Goal: Information Seeking & Learning: Check status

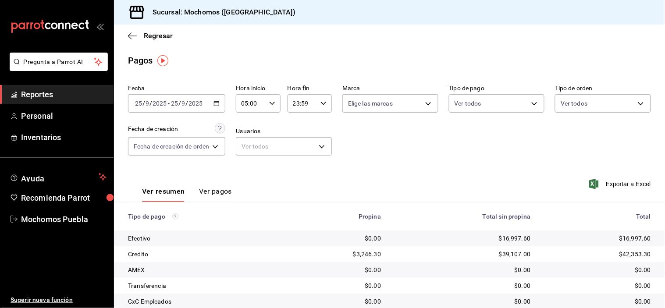
drag, startPoint x: 0, startPoint y: 0, endPoint x: 374, endPoint y: 34, distance: 375.8
click at [374, 34] on div "Regresar" at bounding box center [389, 36] width 551 height 22
click at [133, 34] on icon "button" at bounding box center [132, 36] width 9 height 8
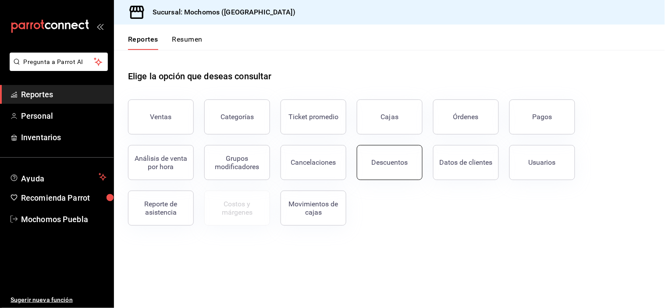
click at [413, 167] on button "Descuentos" at bounding box center [390, 162] width 66 height 35
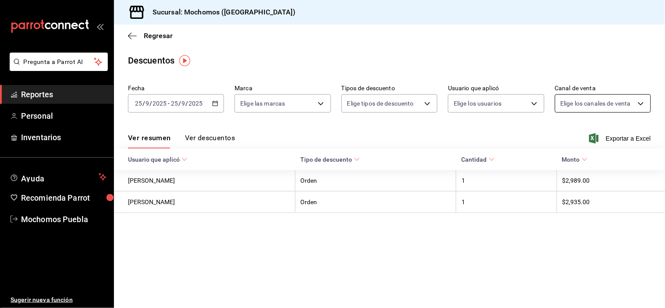
click at [615, 101] on body "Pregunta a Parrot AI Reportes Personal Inventarios Ayuda Recomienda Parrot Moch…" at bounding box center [332, 154] width 665 height 308
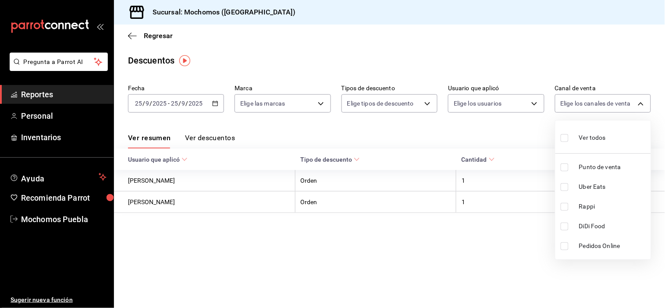
click at [529, 124] on div at bounding box center [332, 154] width 665 height 308
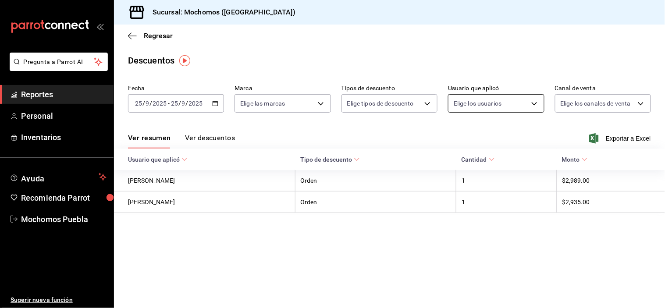
click at [528, 104] on body "Pregunta a Parrot AI Reportes Personal Inventarios Ayuda Recomienda Parrot Moch…" at bounding box center [332, 154] width 665 height 308
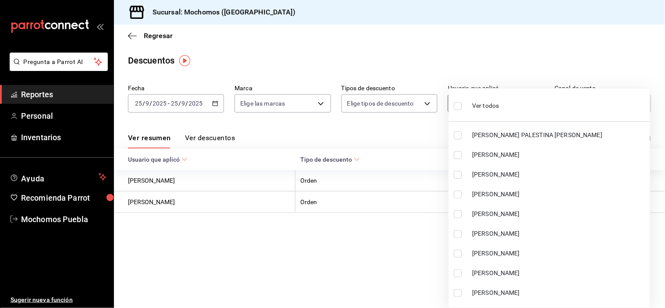
click at [532, 104] on li "Ver todos" at bounding box center [549, 105] width 201 height 26
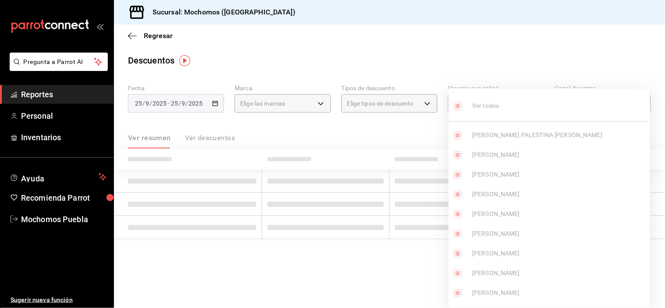
type input "d67c6d1e-22ea-4eae-8a9b-f3075bdc376d,5ad66410-1f18-43f4-84d7-4f088e7acea3,7acce…"
checkbox input "true"
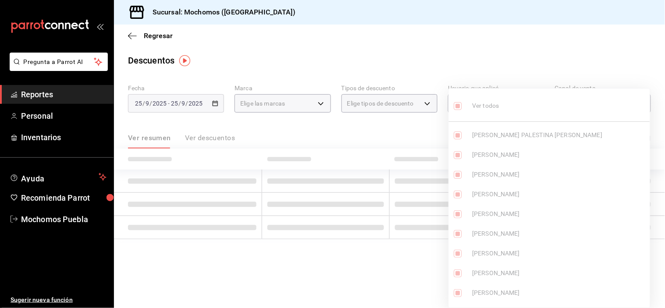
checkbox input "true"
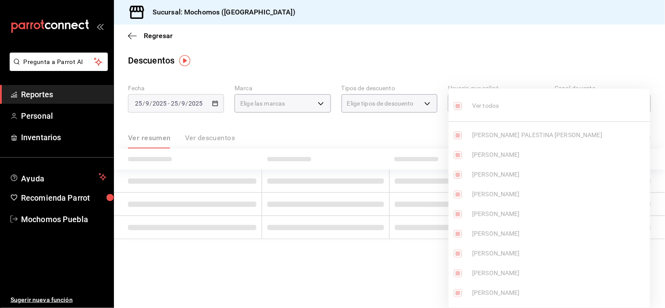
checkbox input "true"
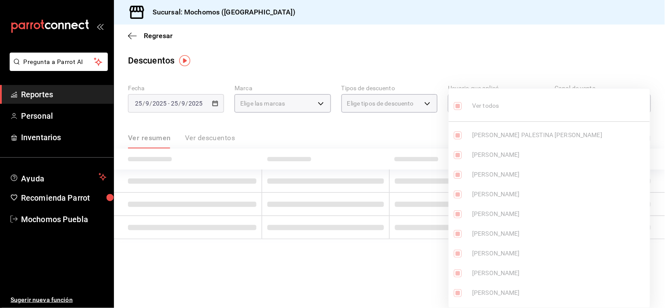
checkbox input "true"
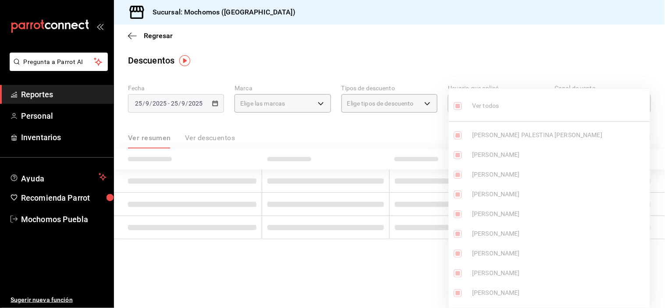
checkbox input "true"
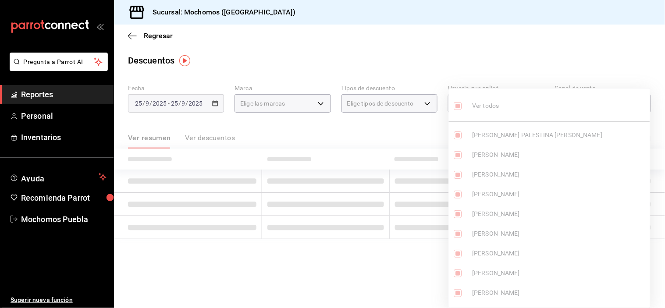
checkbox input "true"
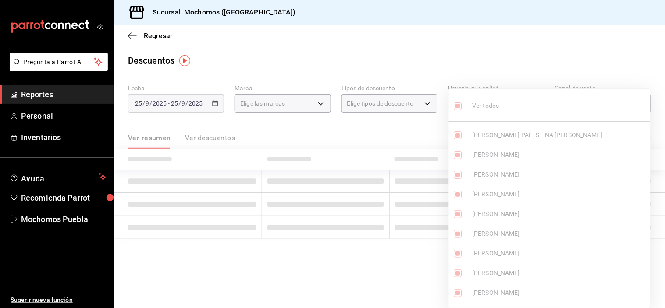
checkbox input "true"
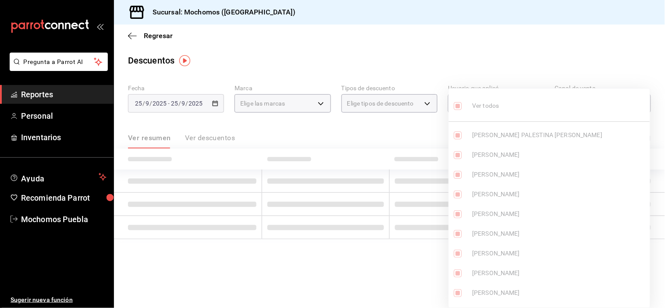
checkbox input "true"
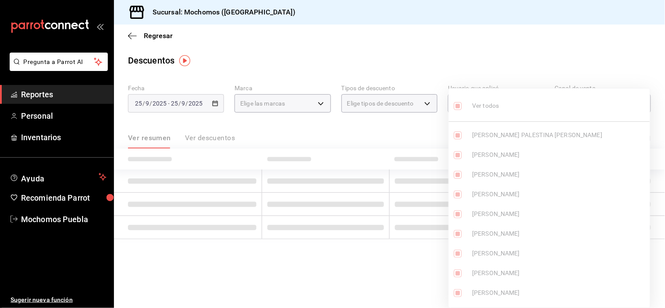
checkbox input "true"
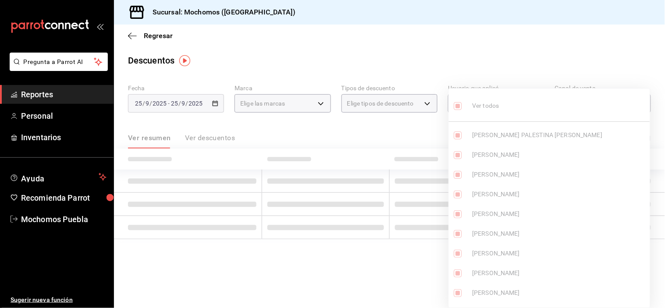
checkbox input "true"
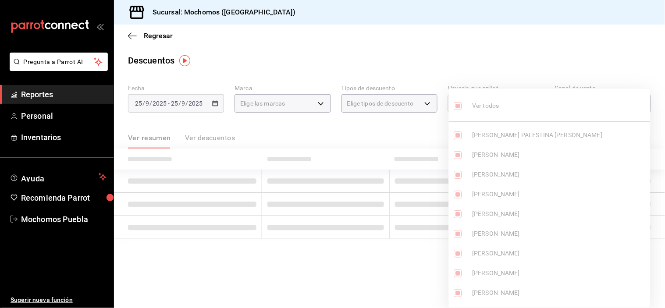
checkbox input "true"
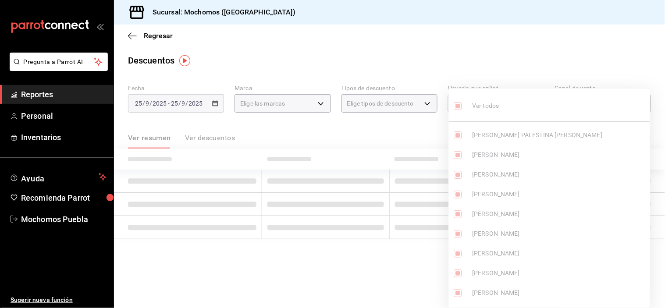
checkbox input "true"
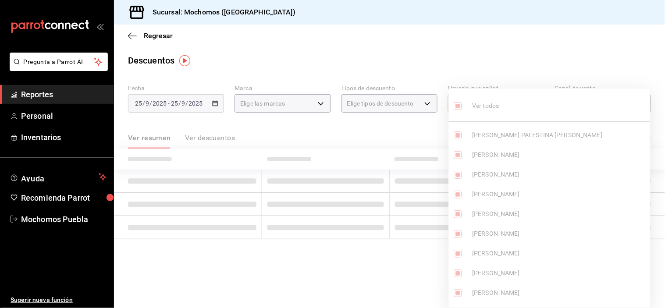
checkbox input "true"
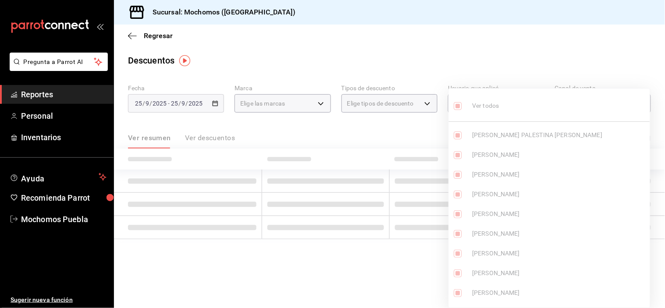
checkbox input "true"
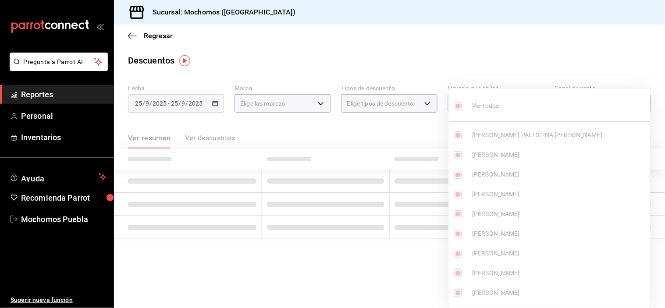
checkbox input "true"
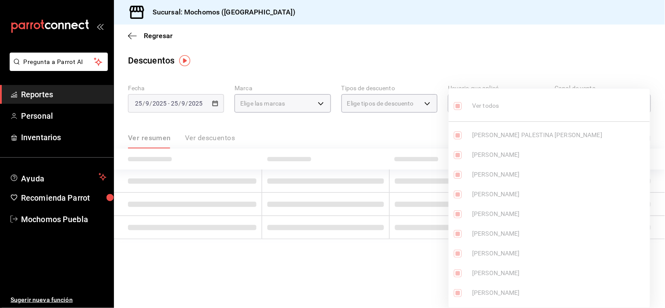
checkbox input "true"
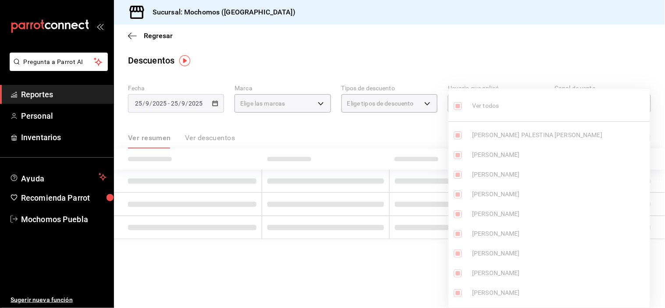
checkbox input "true"
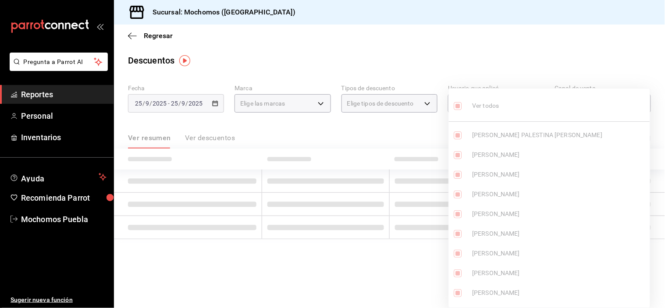
checkbox input "true"
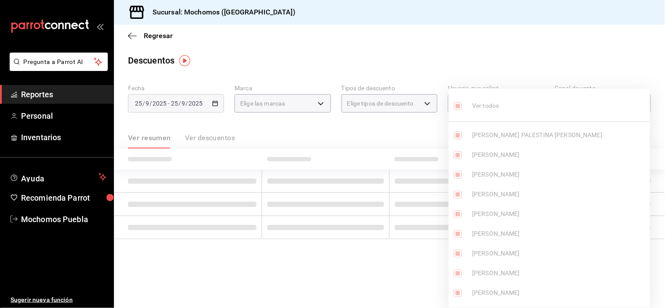
checkbox input "true"
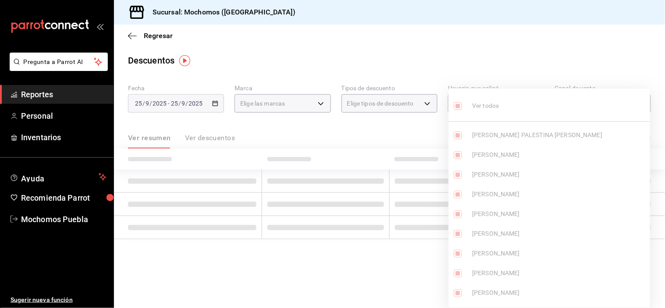
checkbox input "true"
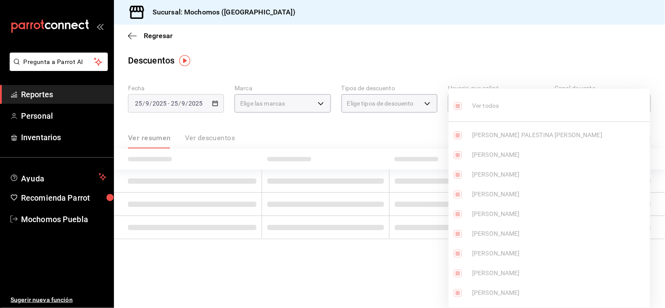
checkbox input "true"
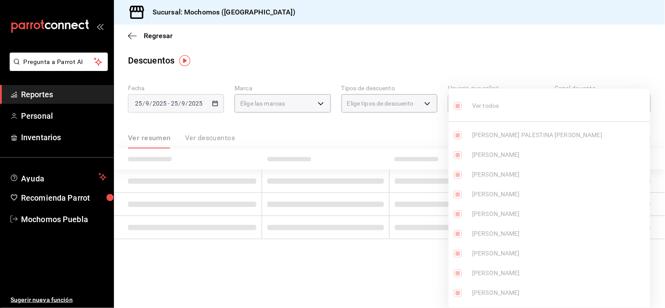
checkbox input "true"
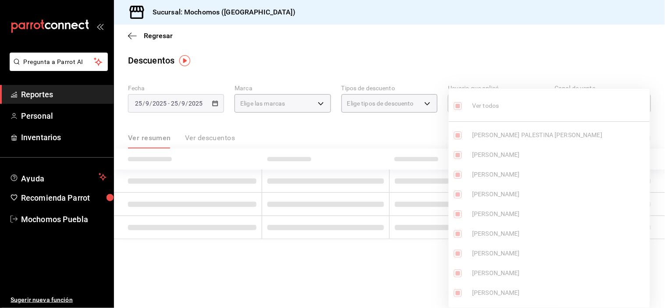
checkbox input "true"
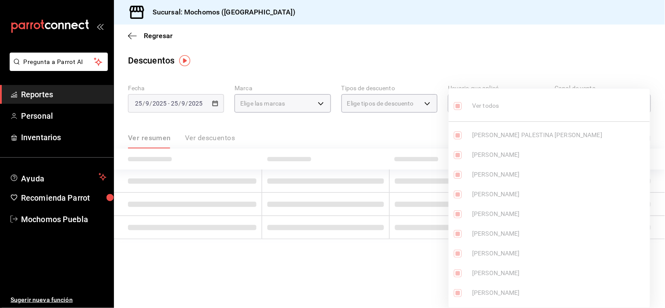
checkbox input "true"
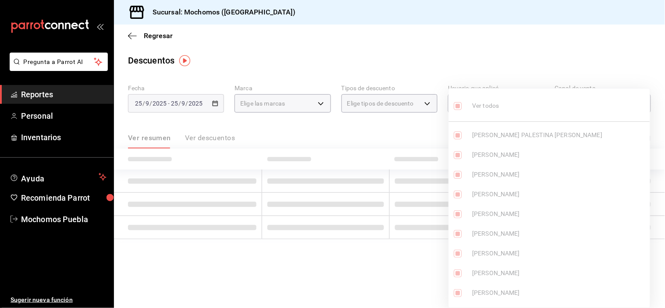
checkbox input "true"
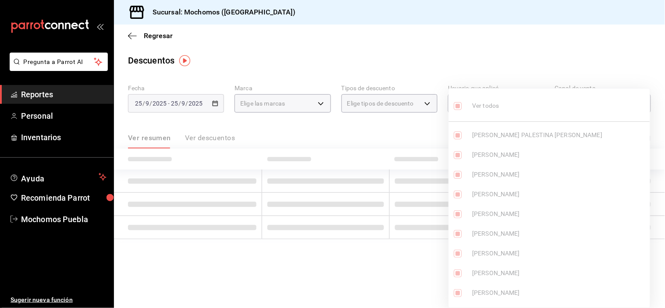
checkbox input "true"
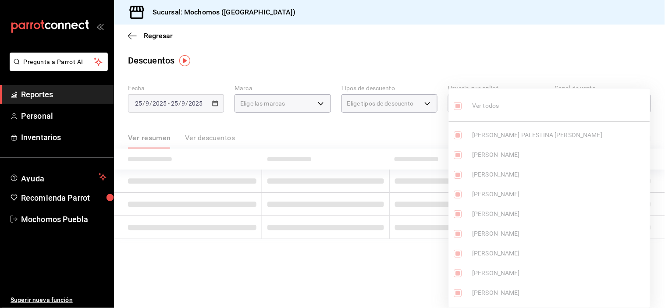
checkbox input "true"
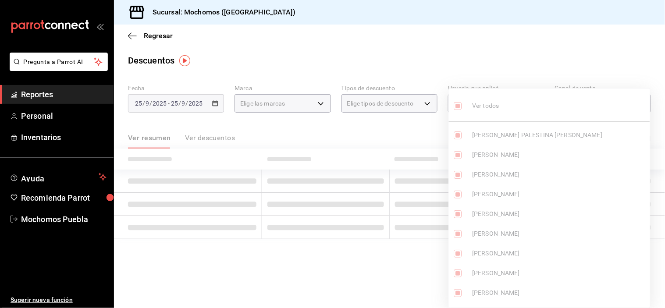
checkbox input "true"
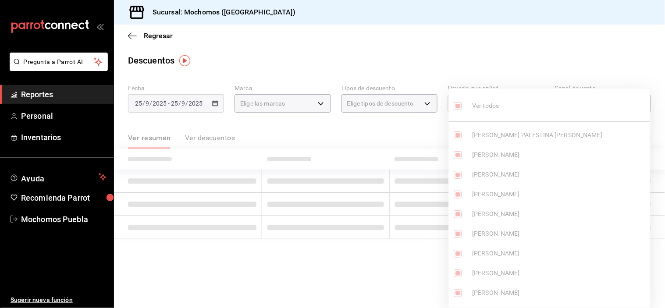
checkbox input "true"
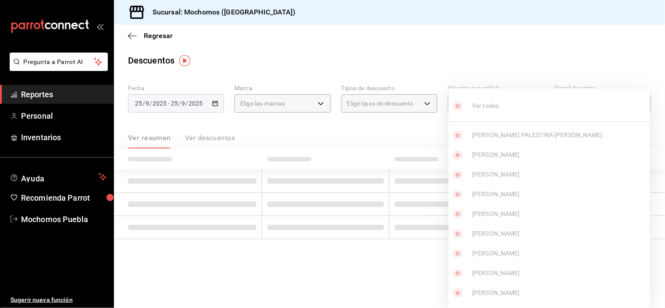
checkbox input "true"
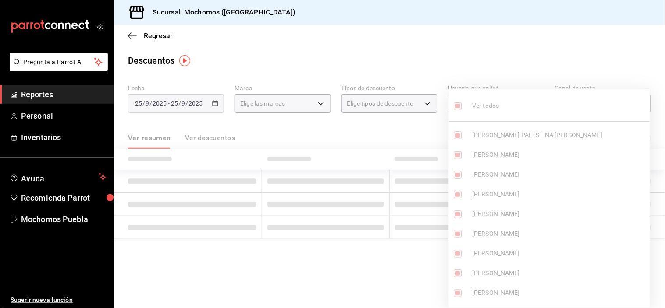
checkbox input "true"
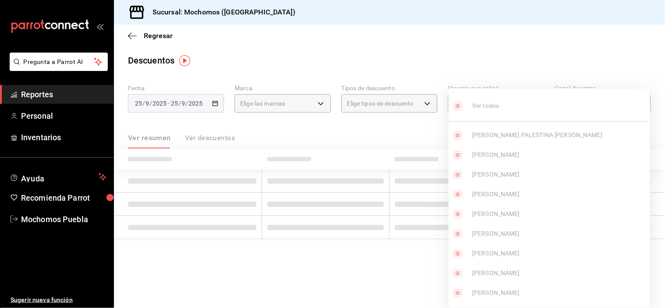
checkbox input "true"
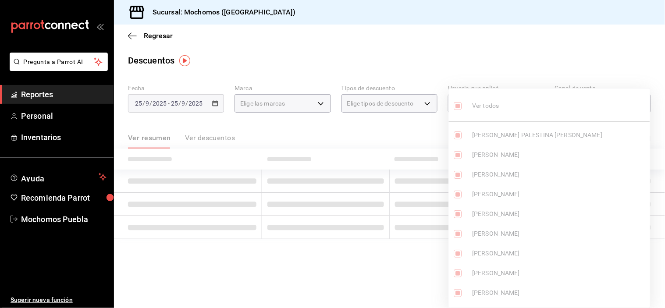
checkbox input "true"
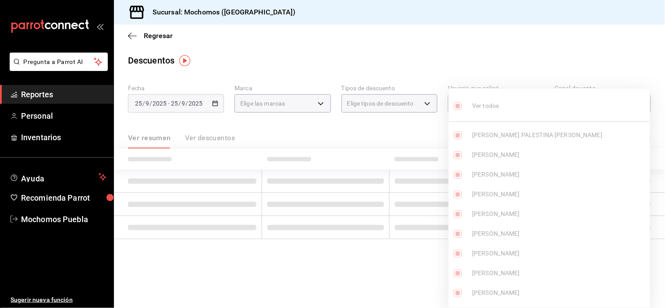
checkbox input "true"
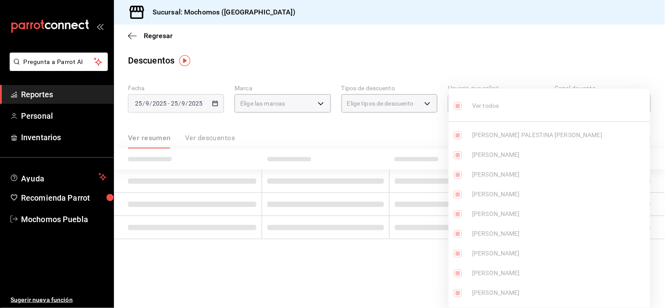
checkbox input "true"
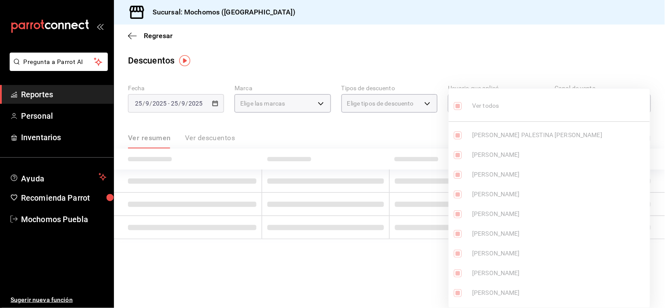
checkbox input "true"
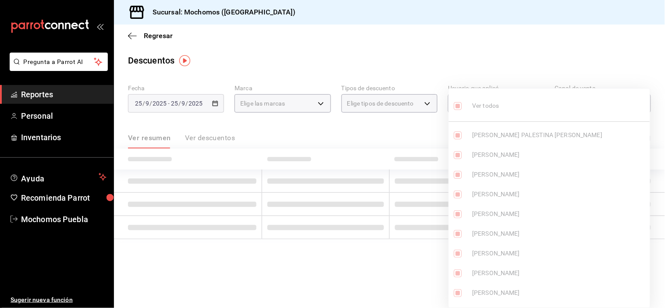
checkbox input "true"
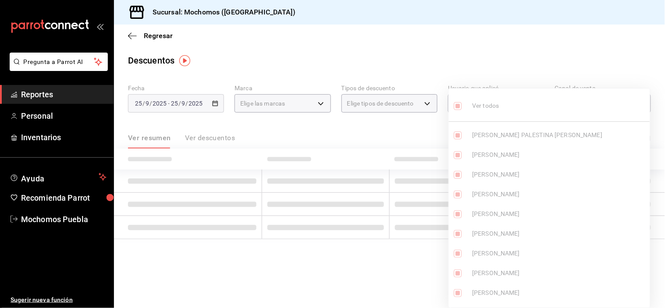
checkbox input "true"
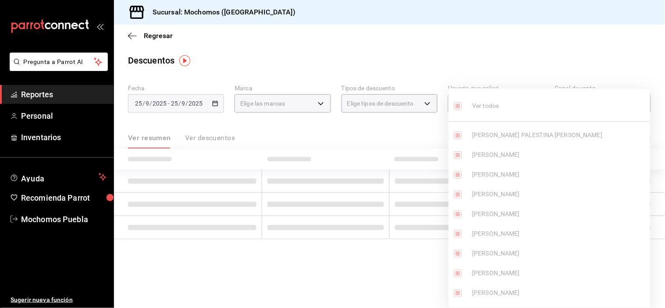
checkbox input "true"
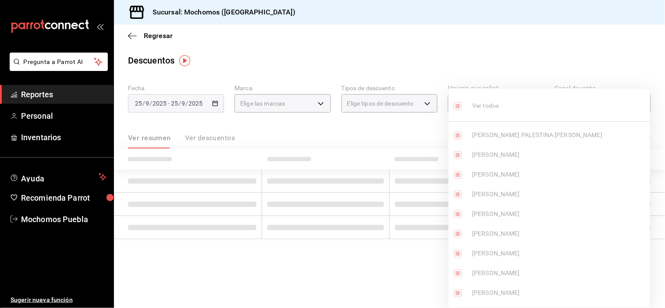
checkbox input "true"
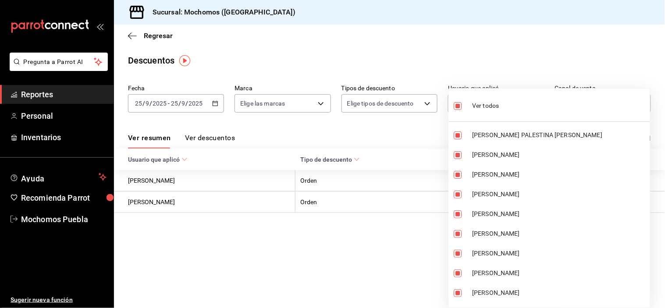
scroll to position [97, 0]
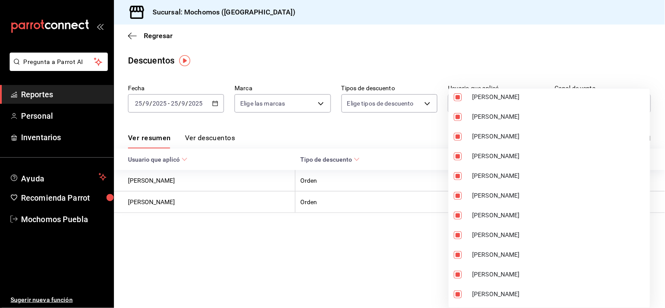
click at [642, 124] on div at bounding box center [332, 154] width 665 height 308
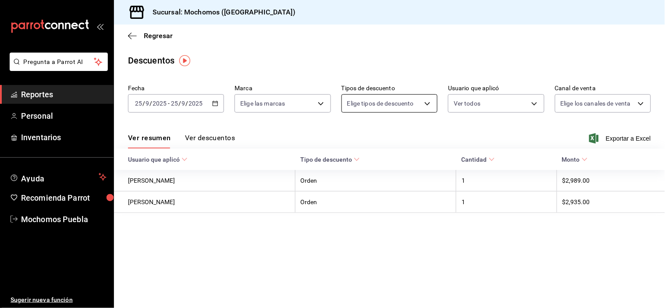
click at [421, 103] on body "Pregunta a Parrot AI Reportes Personal Inventarios Ayuda Recomienda Parrot Moch…" at bounding box center [332, 154] width 665 height 308
click at [462, 129] on div at bounding box center [332, 154] width 665 height 308
click at [213, 136] on button "Ver descuentos" at bounding box center [210, 141] width 50 height 15
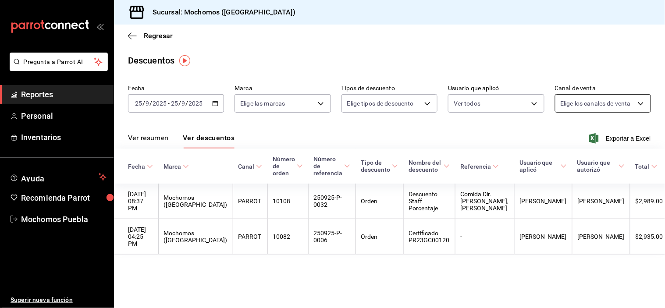
click at [637, 106] on body "Pregunta a Parrot AI Reportes Personal Inventarios Ayuda Recomienda Parrot Moch…" at bounding box center [332, 154] width 665 height 308
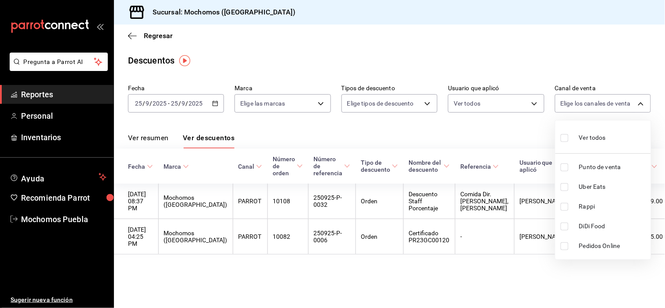
drag, startPoint x: 535, startPoint y: 139, endPoint x: 532, endPoint y: 131, distance: 8.9
click at [535, 138] on div at bounding box center [332, 154] width 665 height 308
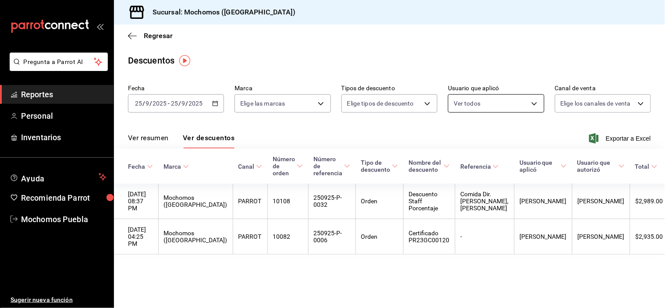
click at [530, 106] on body "Pregunta a Parrot AI Reportes Personal Inventarios Ayuda Recomienda Parrot Moch…" at bounding box center [332, 154] width 665 height 308
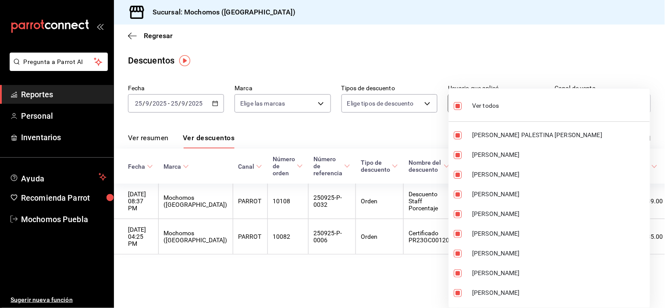
click at [532, 105] on li "Ver todos" at bounding box center [549, 105] width 201 height 26
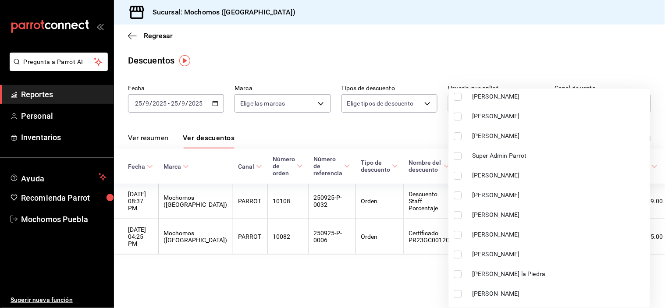
scroll to position [1071, 0]
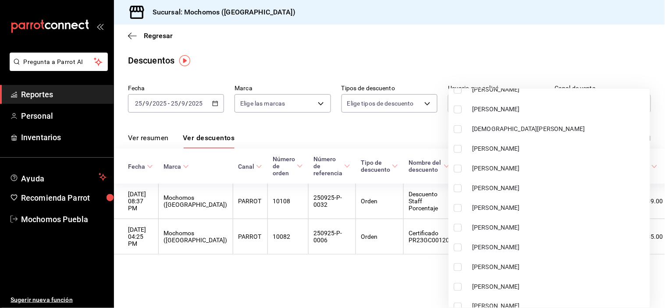
click at [540, 64] on div at bounding box center [332, 154] width 665 height 308
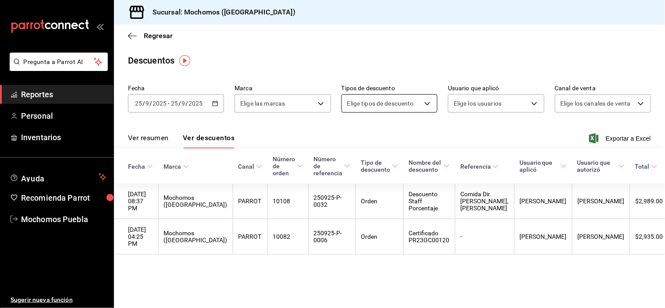
click at [429, 101] on body "Pregunta a Parrot AI Reportes Personal Inventarios Ayuda Recomienda Parrot Moch…" at bounding box center [332, 154] width 665 height 308
click at [425, 67] on div at bounding box center [332, 154] width 665 height 308
click at [323, 106] on body "Pregunta a Parrot AI Reportes Personal Inventarios Ayuda Recomienda Parrot Moch…" at bounding box center [332, 154] width 665 height 308
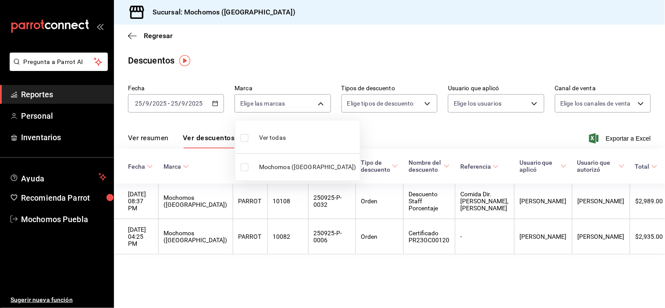
click at [354, 40] on div at bounding box center [332, 154] width 665 height 308
click at [134, 35] on icon "button" at bounding box center [132, 36] width 9 height 8
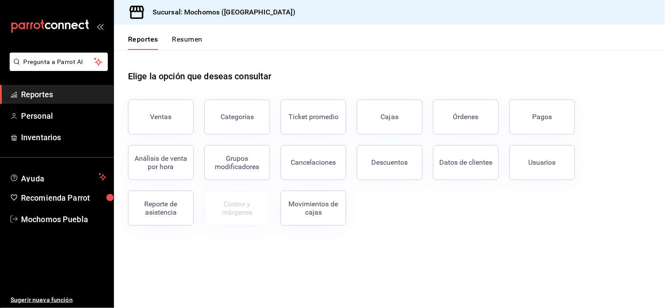
click at [548, 53] on div "Elige la opción que deseas consultar" at bounding box center [389, 69] width 523 height 39
click at [465, 118] on div "Órdenes" at bounding box center [465, 117] width 25 height 8
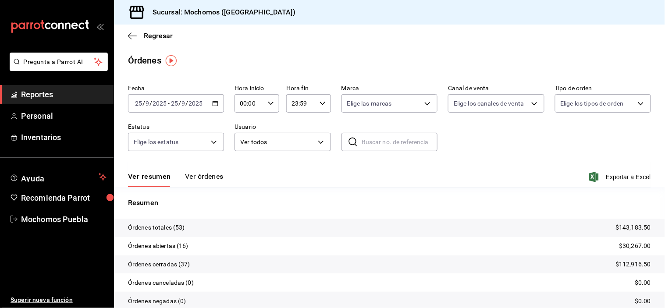
click at [270, 104] on icon "button" at bounding box center [271, 103] width 6 height 6
click at [248, 162] on span "04" at bounding box center [244, 161] width 8 height 7
click at [245, 180] on span "05" at bounding box center [244, 182] width 8 height 7
click at [499, 129] on div at bounding box center [332, 154] width 665 height 308
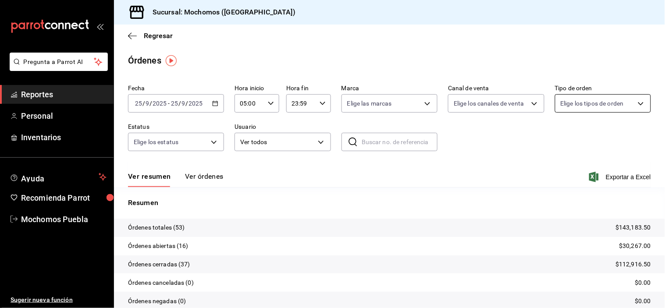
click at [586, 107] on body "Pregunta a Parrot AI Reportes Personal Inventarios Ayuda Recomienda Parrot Moch…" at bounding box center [332, 154] width 665 height 308
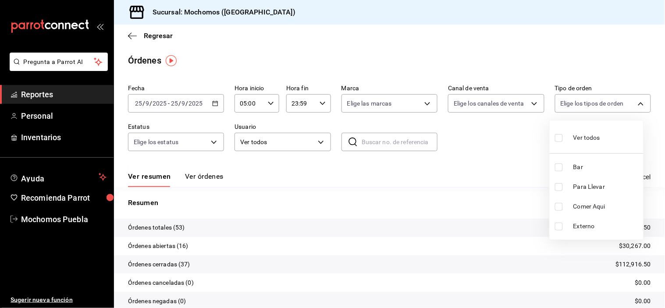
click at [560, 167] on input "checkbox" at bounding box center [559, 167] width 8 height 8
click at [484, 159] on div at bounding box center [332, 154] width 665 height 308
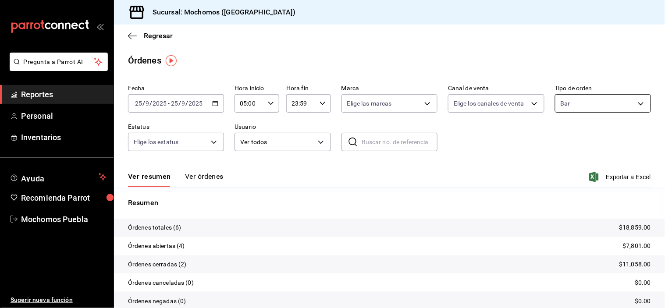
click at [618, 104] on body "Pregunta a Parrot AI Reportes Personal Inventarios Ayuda Recomienda Parrot Moch…" at bounding box center [332, 154] width 665 height 308
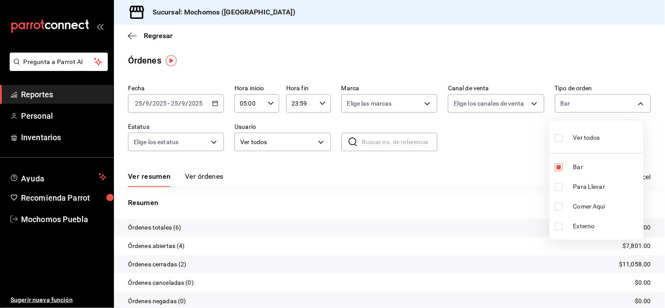
click at [557, 139] on input "checkbox" at bounding box center [559, 138] width 8 height 8
click at [519, 141] on div at bounding box center [332, 154] width 665 height 308
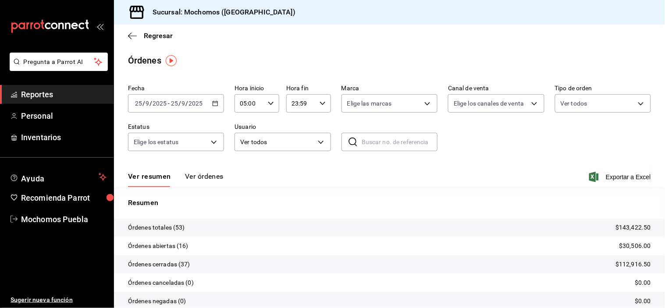
click at [217, 177] on button "Ver órdenes" at bounding box center [204, 179] width 39 height 15
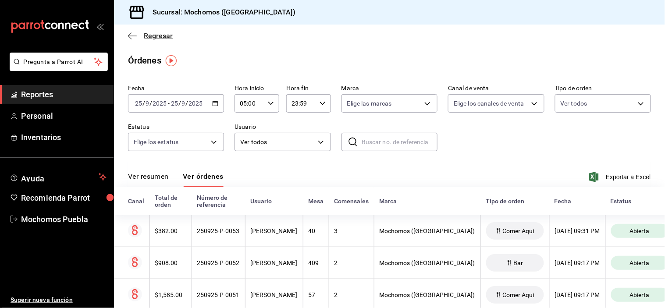
click at [136, 36] on icon "button" at bounding box center [132, 35] width 9 height 0
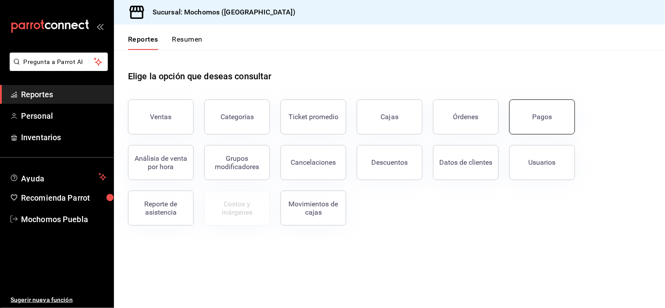
click at [538, 124] on button "Pagos" at bounding box center [542, 116] width 66 height 35
